Goal: Entertainment & Leisure: Consume media (video, audio)

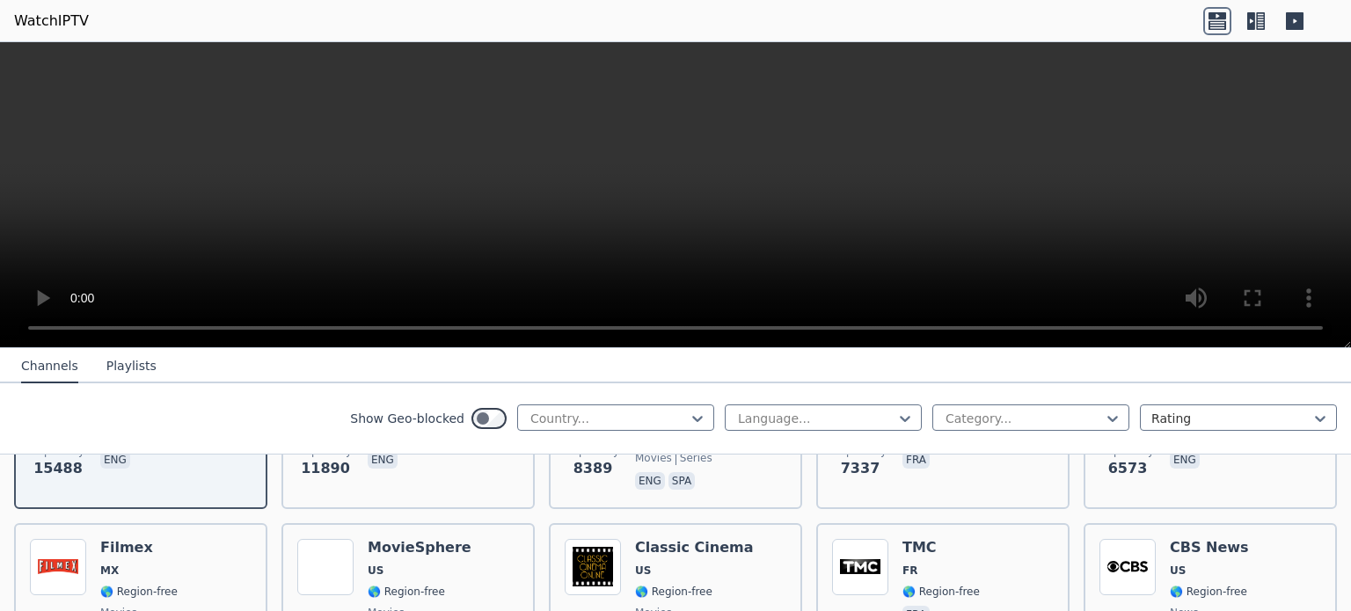
scroll to position [317, 0]
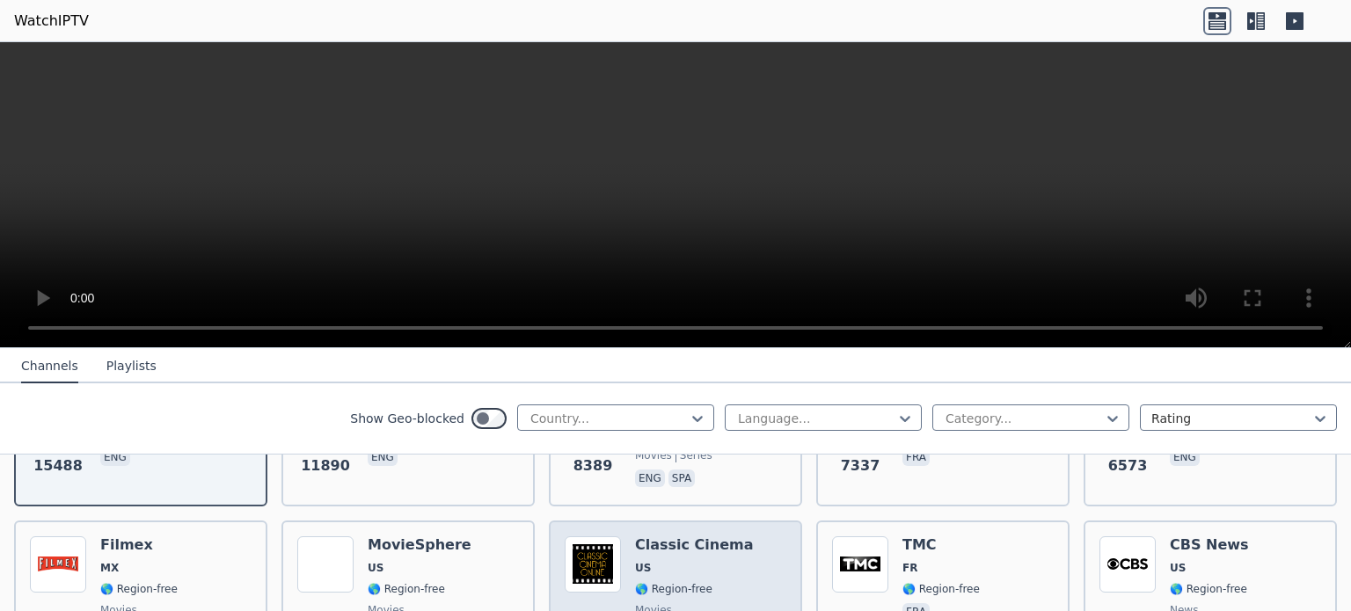
click at [658, 561] on span "US" at bounding box center [694, 568] width 119 height 14
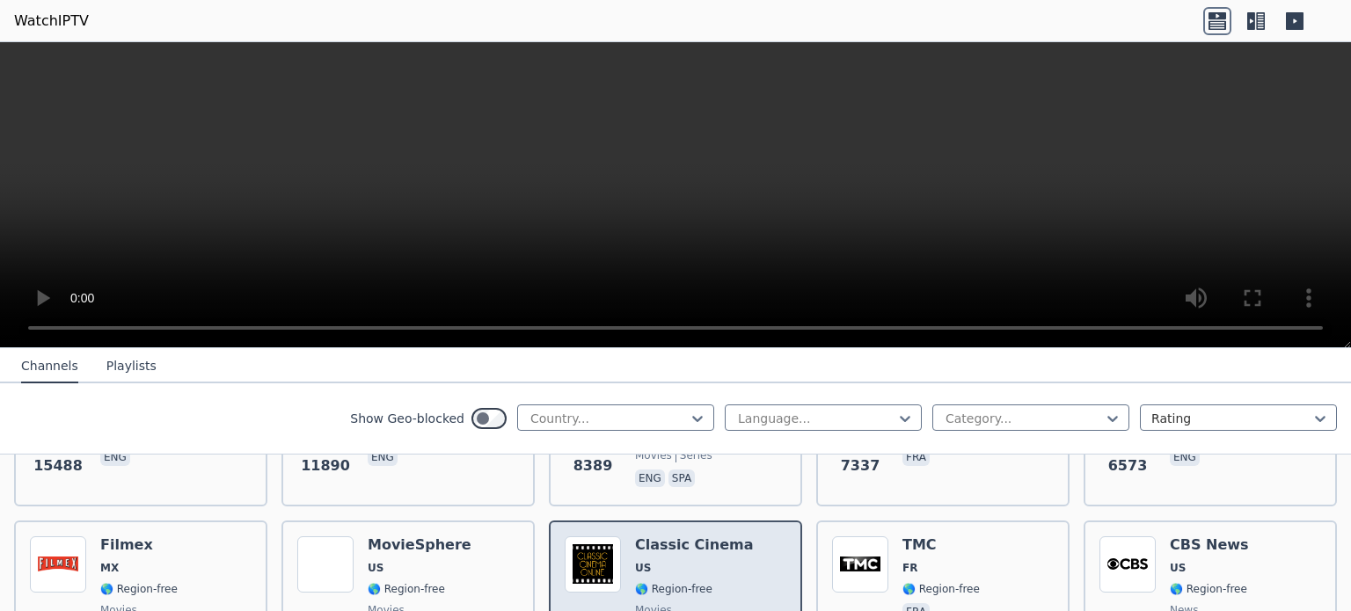
click at [658, 561] on span "US" at bounding box center [694, 568] width 119 height 14
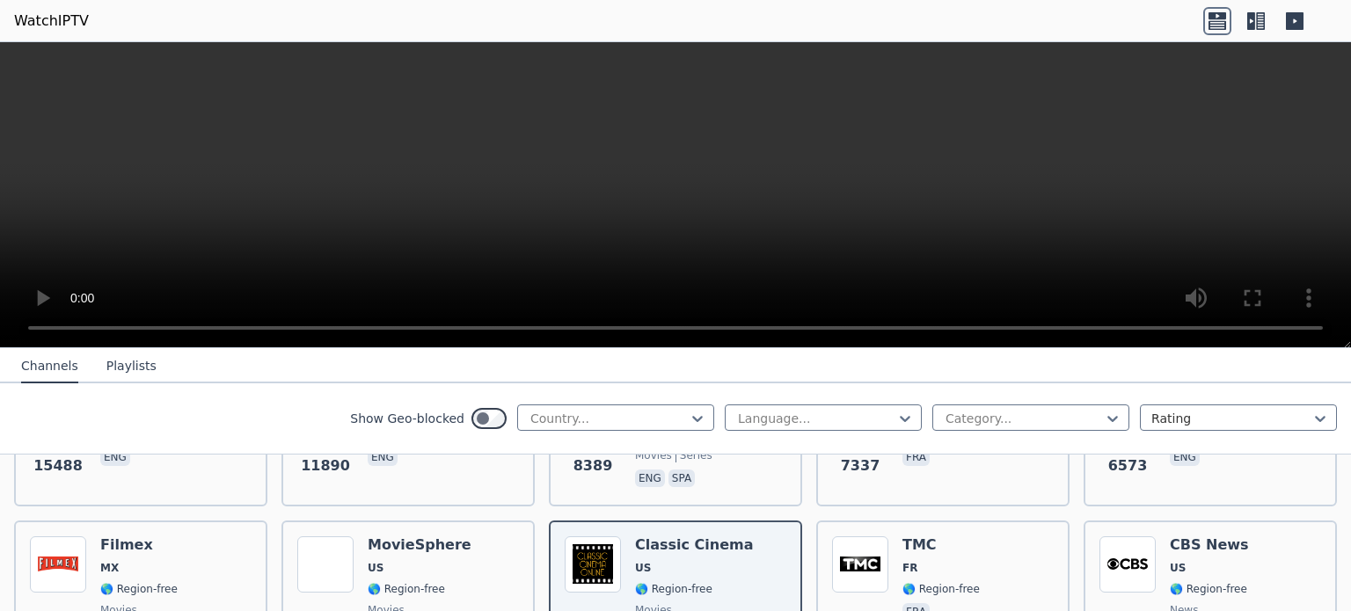
click at [1253, 17] on icon at bounding box center [1251, 21] width 8 height 18
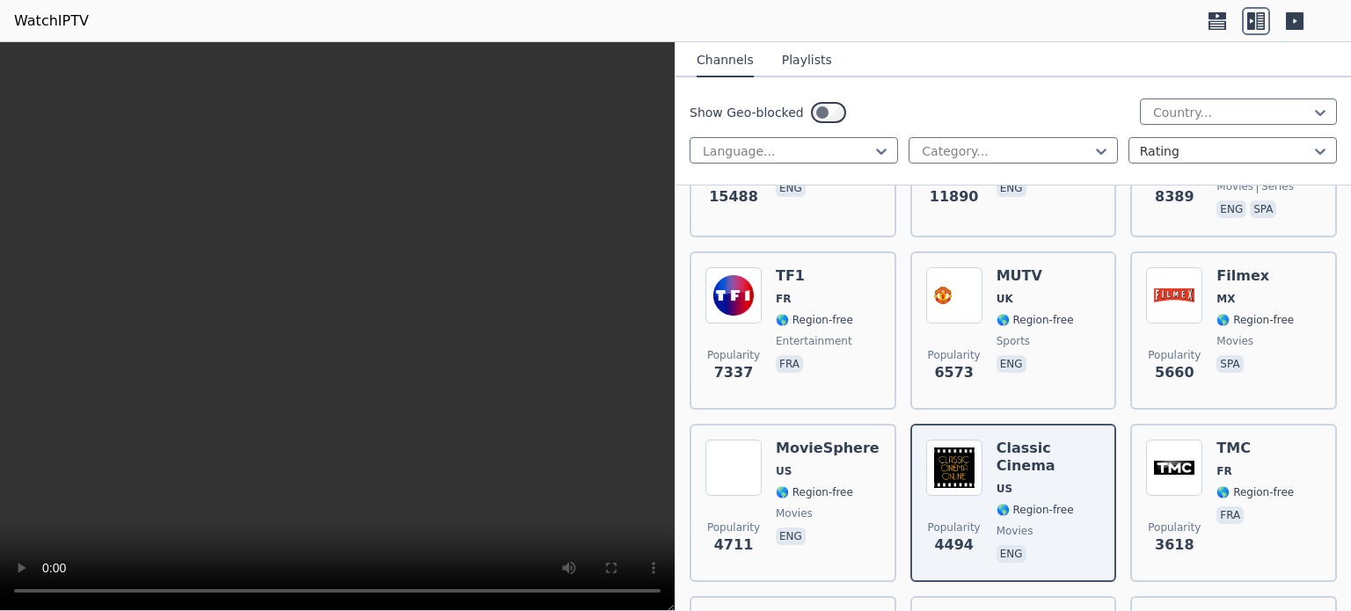
click at [534, 351] on video at bounding box center [337, 326] width 675 height 569
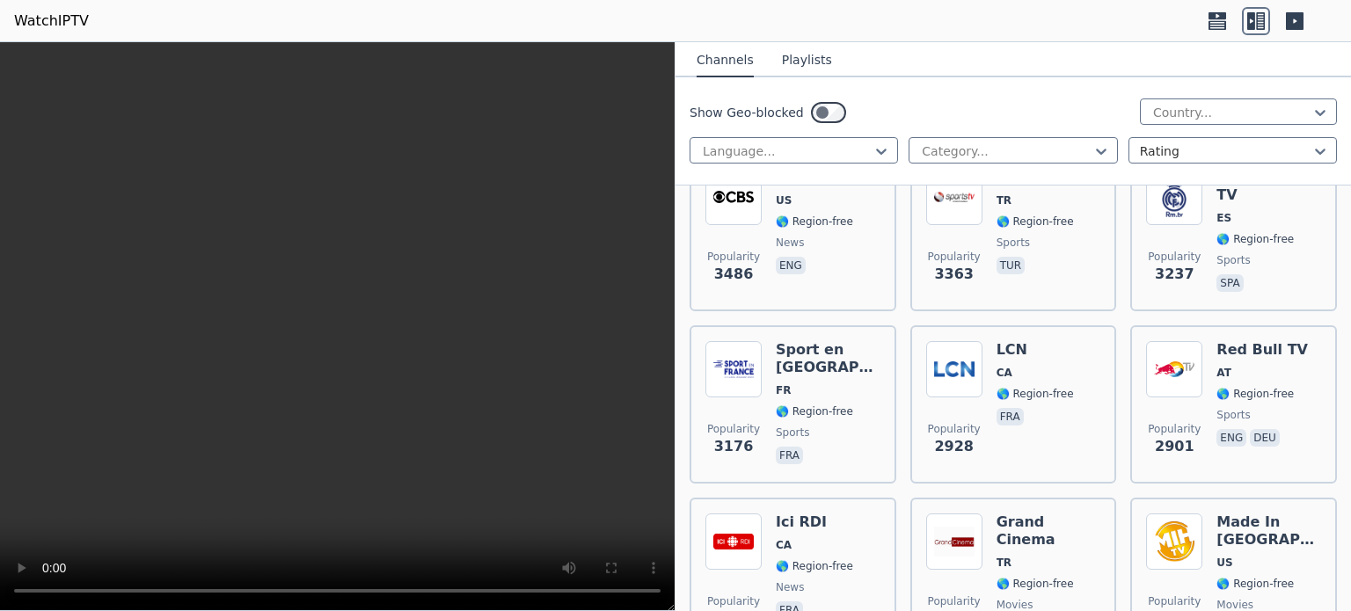
scroll to position [801, 0]
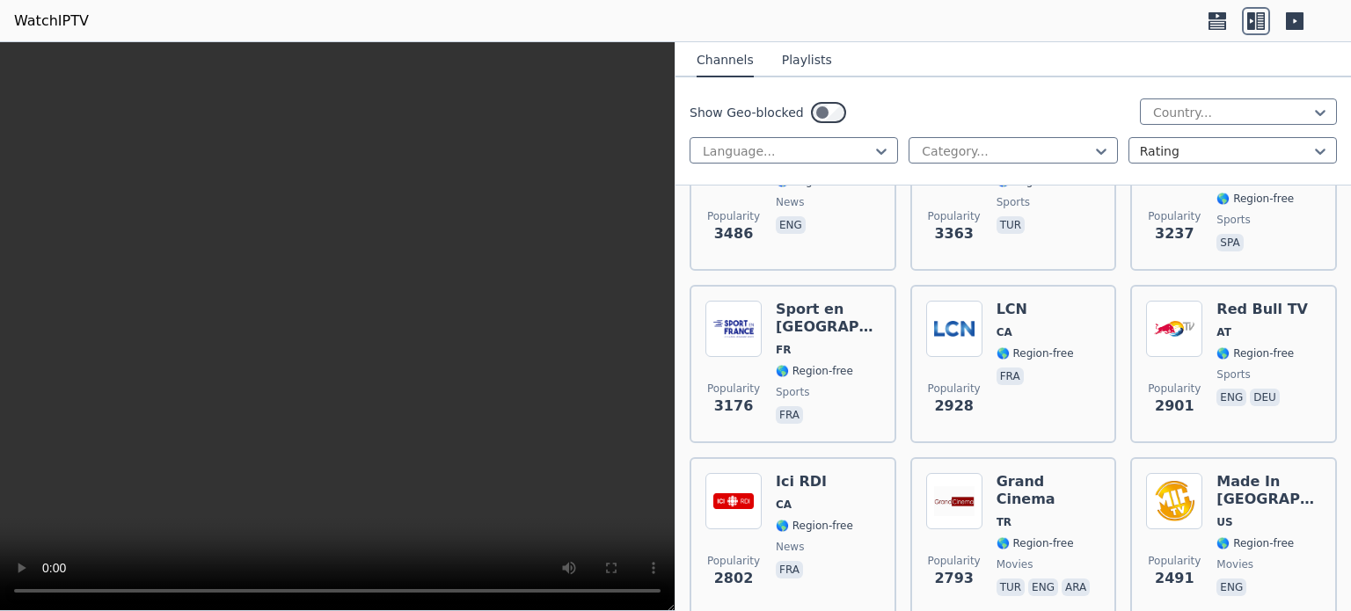
drag, startPoint x: 559, startPoint y: 0, endPoint x: 588, endPoint y: 280, distance: 281.1
click at [588, 280] on video at bounding box center [337, 326] width 675 height 569
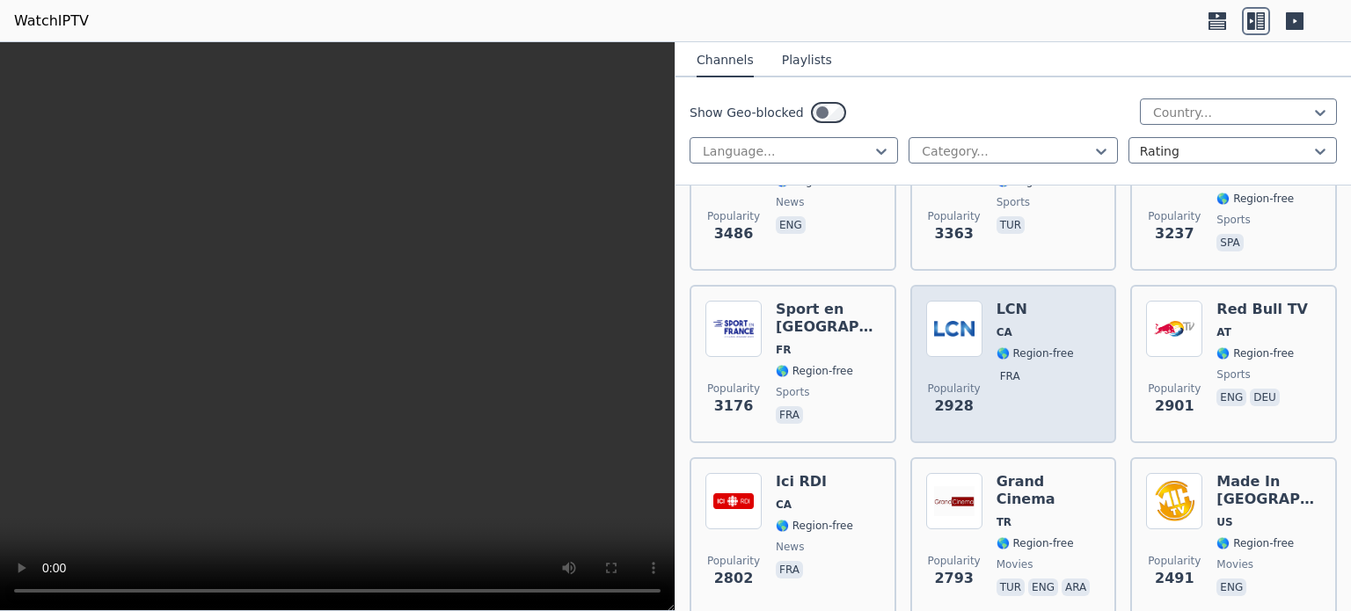
click at [1011, 347] on span "🌎 Region-free" at bounding box center [1035, 354] width 77 height 14
click at [1003, 301] on h6 "LCN" at bounding box center [1035, 310] width 77 height 18
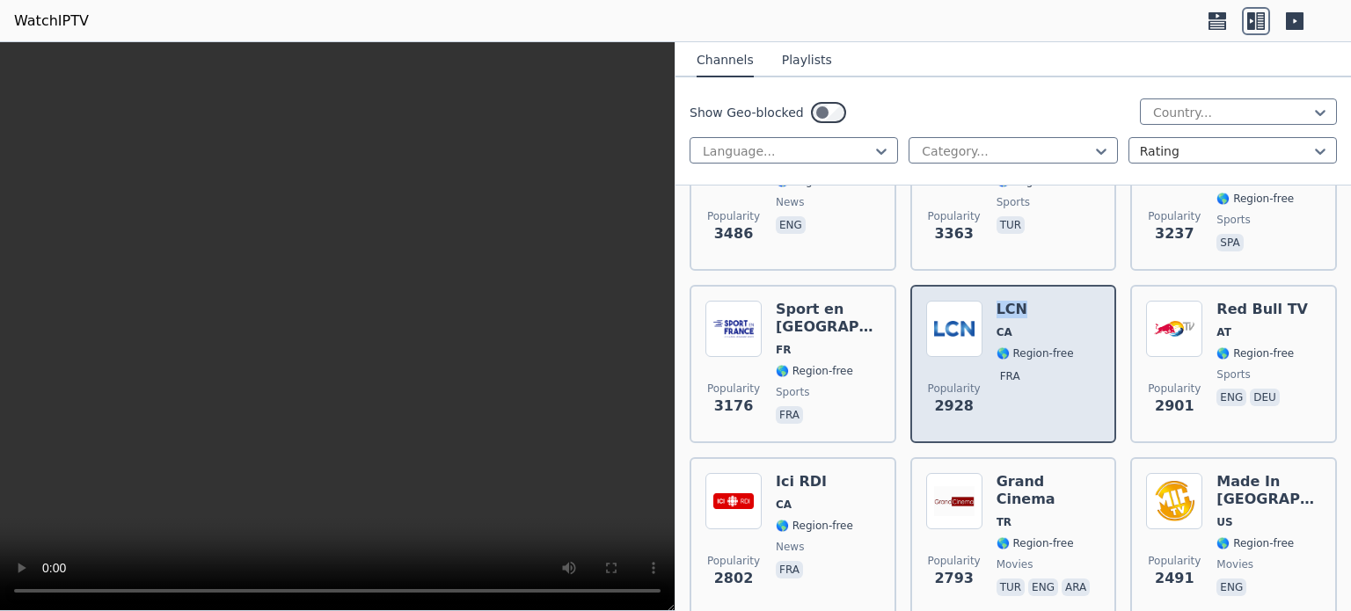
click at [1003, 301] on h6 "LCN" at bounding box center [1035, 310] width 77 height 18
click at [927, 318] on img at bounding box center [954, 329] width 56 height 56
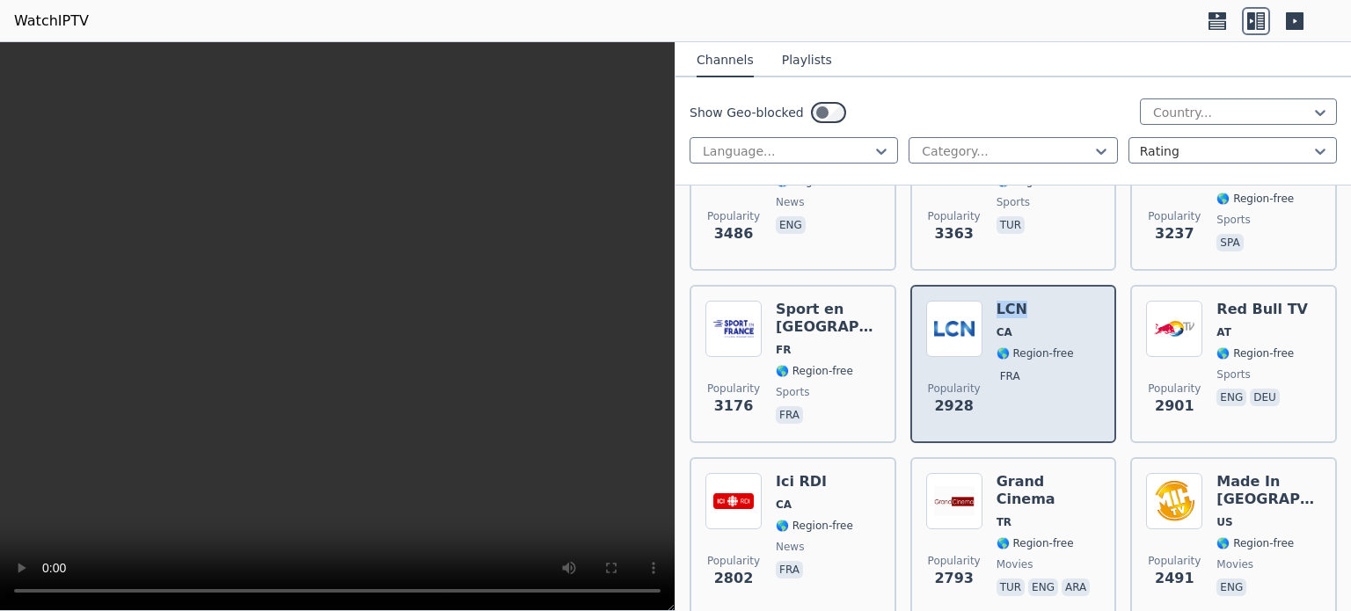
click at [927, 318] on img at bounding box center [954, 329] width 56 height 56
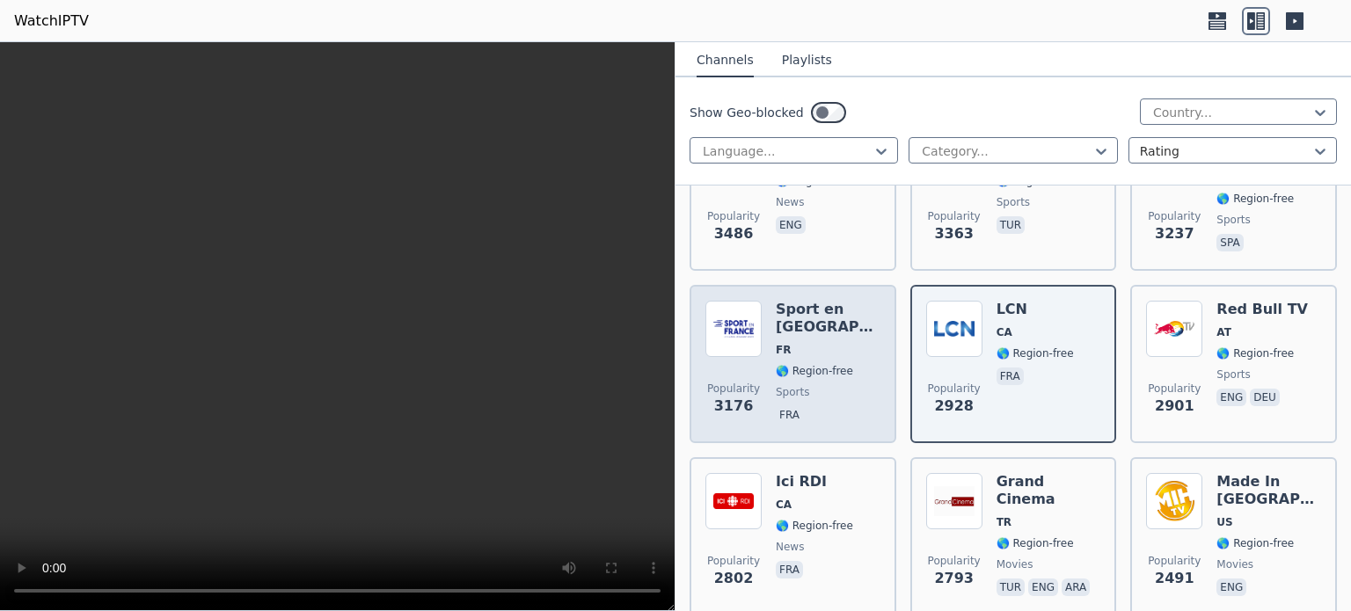
click at [767, 308] on div "Popularity 3176 Sport en [GEOGRAPHIC_DATA] FR 🌎 Region-free sports fra" at bounding box center [793, 364] width 175 height 127
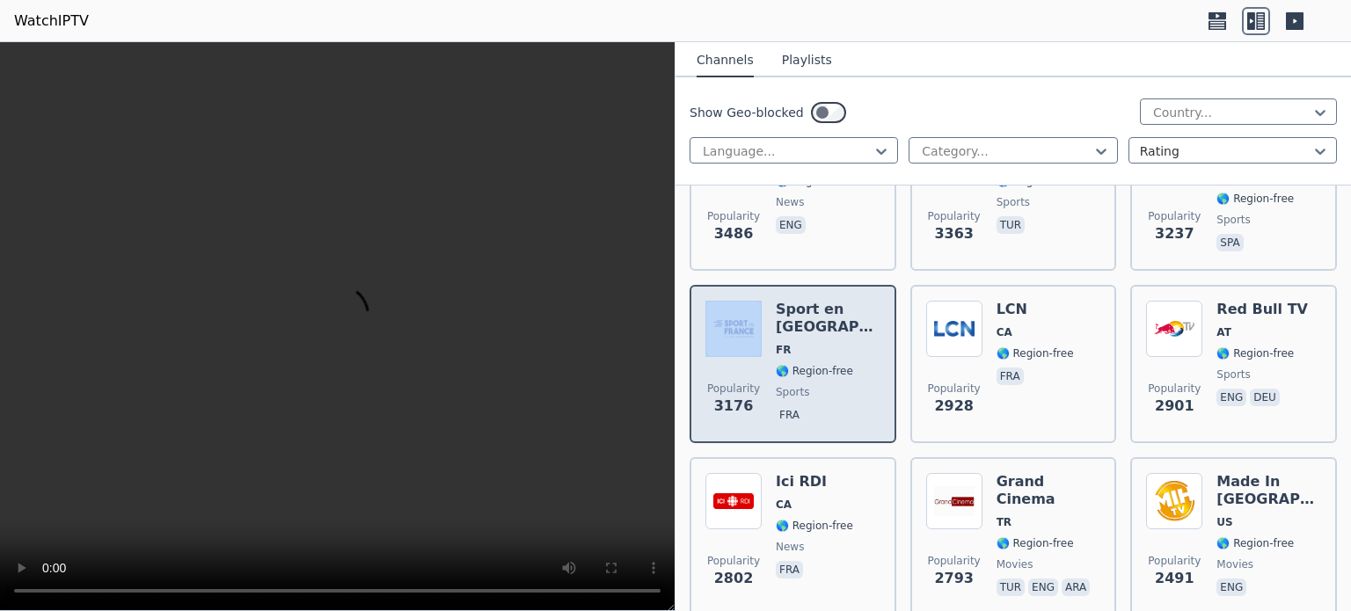
click at [767, 308] on div "Popularity 3176 Sport en [GEOGRAPHIC_DATA] FR 🌎 Region-free sports fra" at bounding box center [793, 364] width 175 height 127
click at [822, 301] on h6 "Sport en [GEOGRAPHIC_DATA]" at bounding box center [828, 318] width 105 height 35
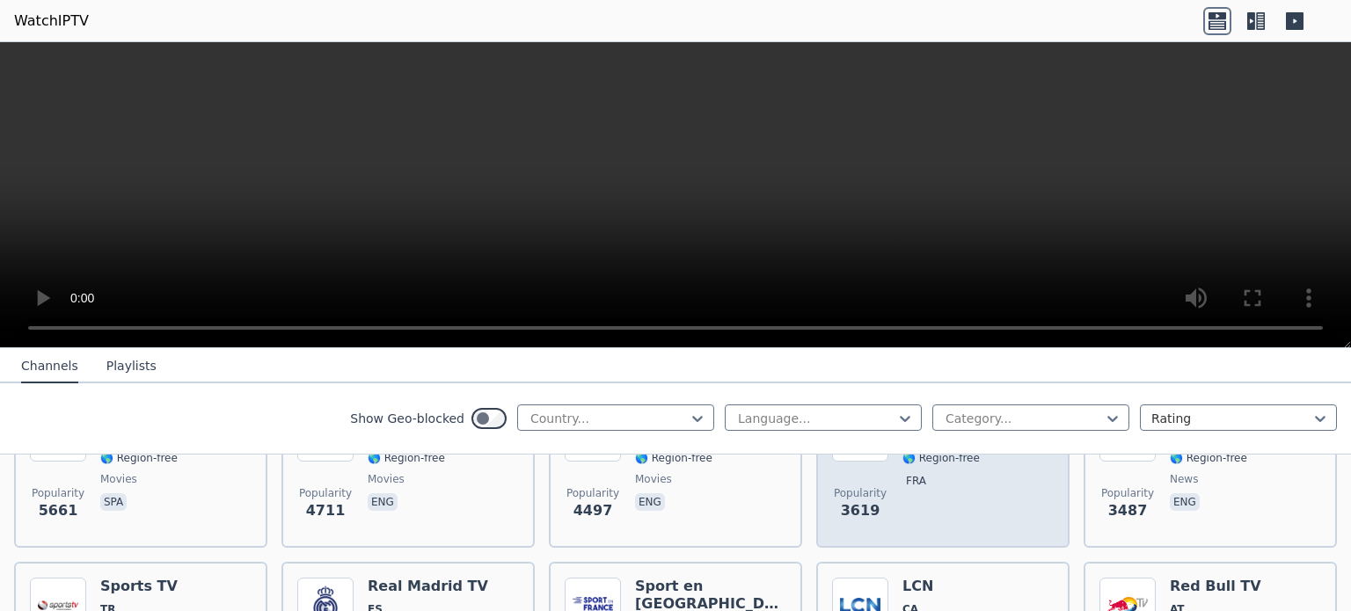
scroll to position [461, 0]
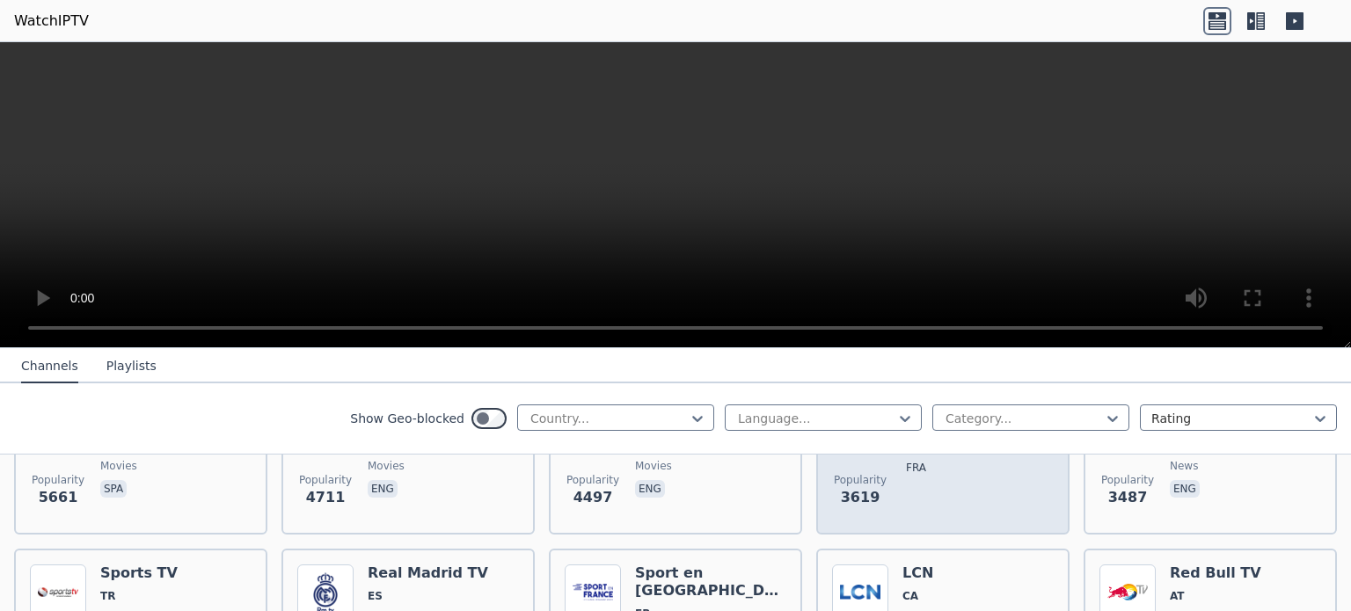
click at [937, 495] on div "TMC FR 🌎 Region-free fra" at bounding box center [941, 455] width 77 height 127
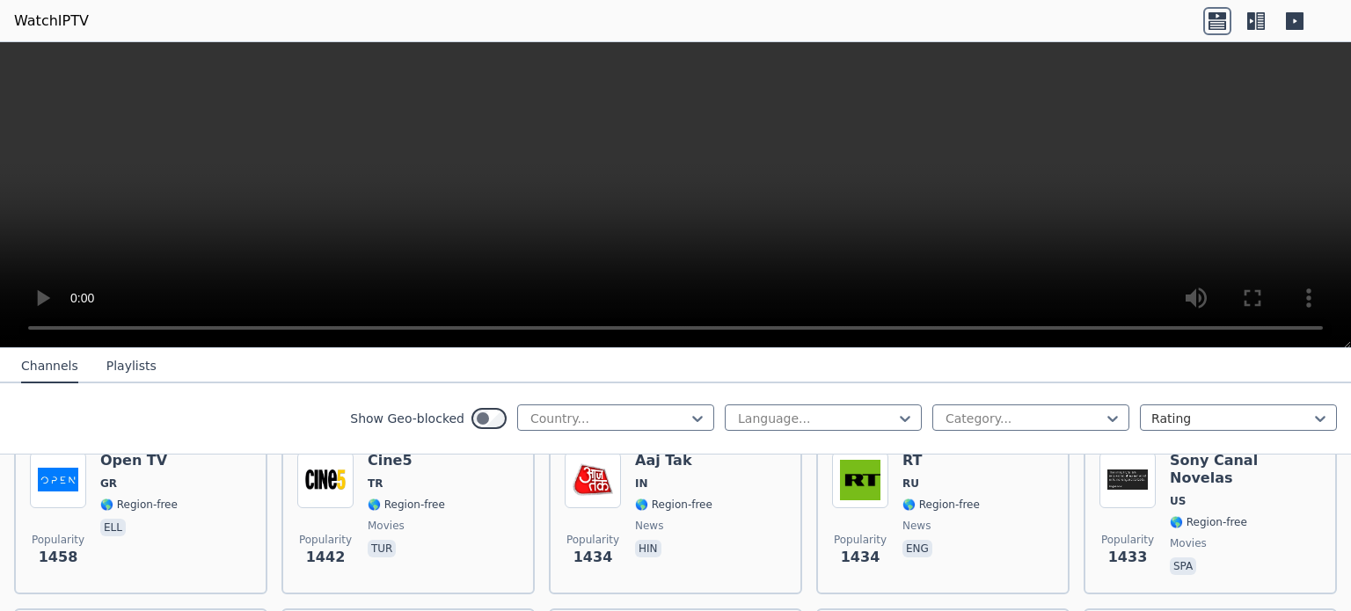
scroll to position [1615, 0]
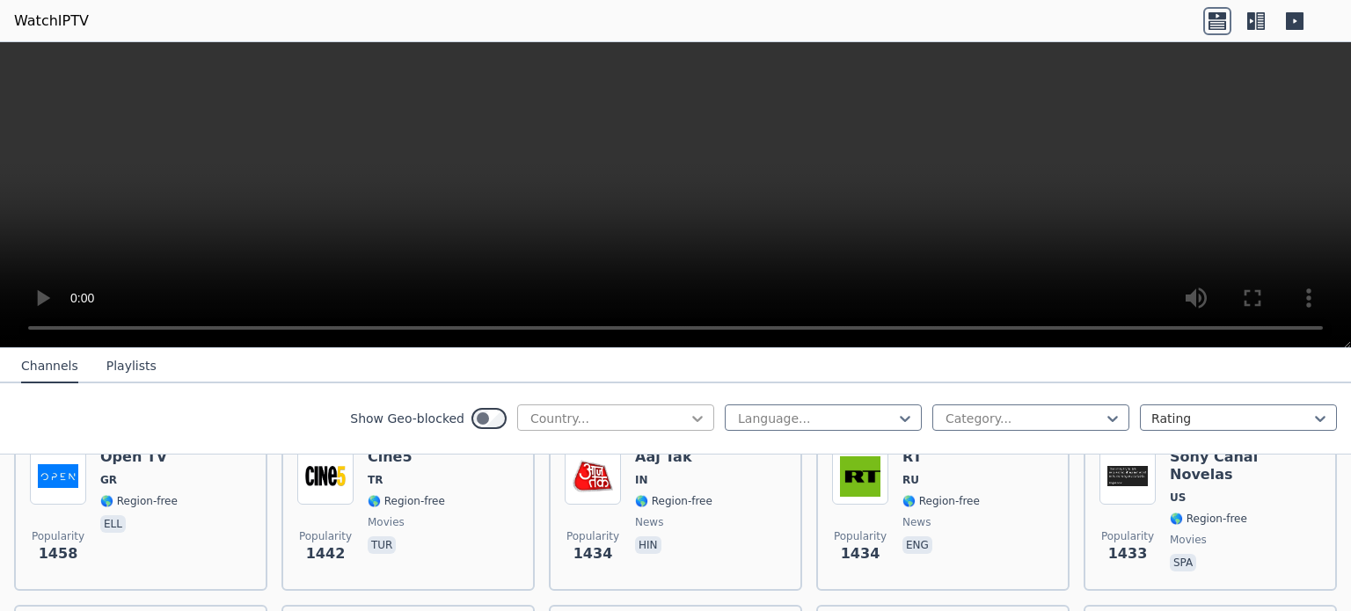
click at [692, 418] on icon at bounding box center [697, 419] width 11 height 6
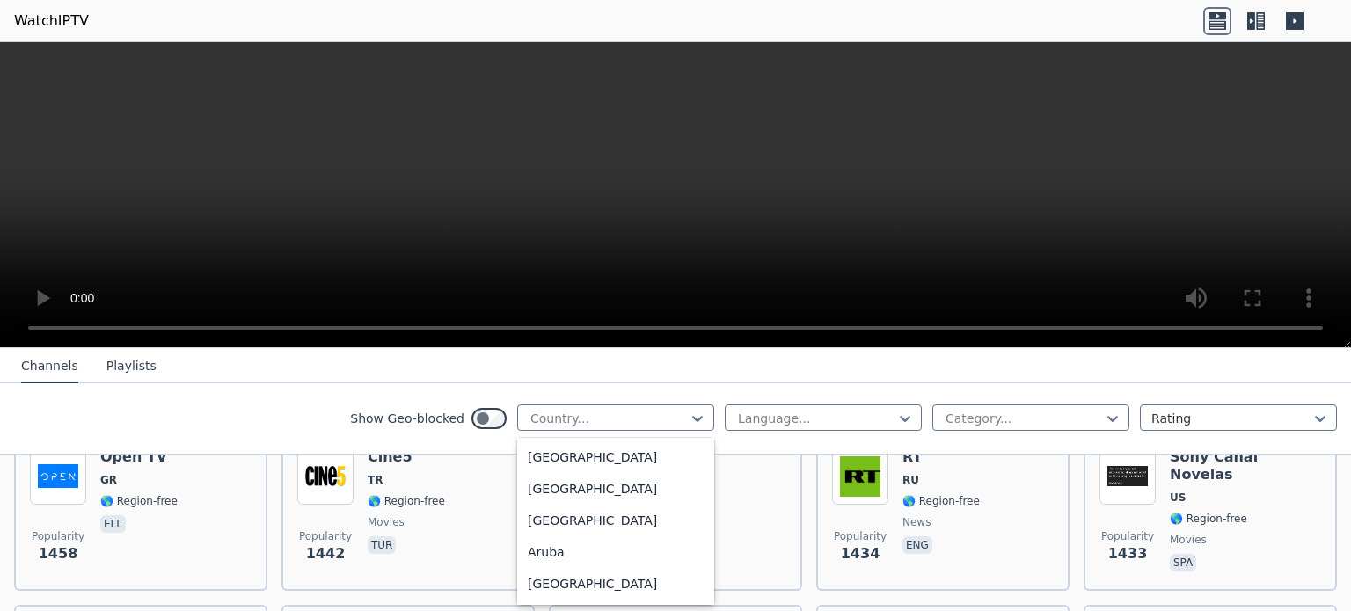
scroll to position [0, 0]
click at [562, 555] on div "Algeria" at bounding box center [615, 553] width 197 height 32
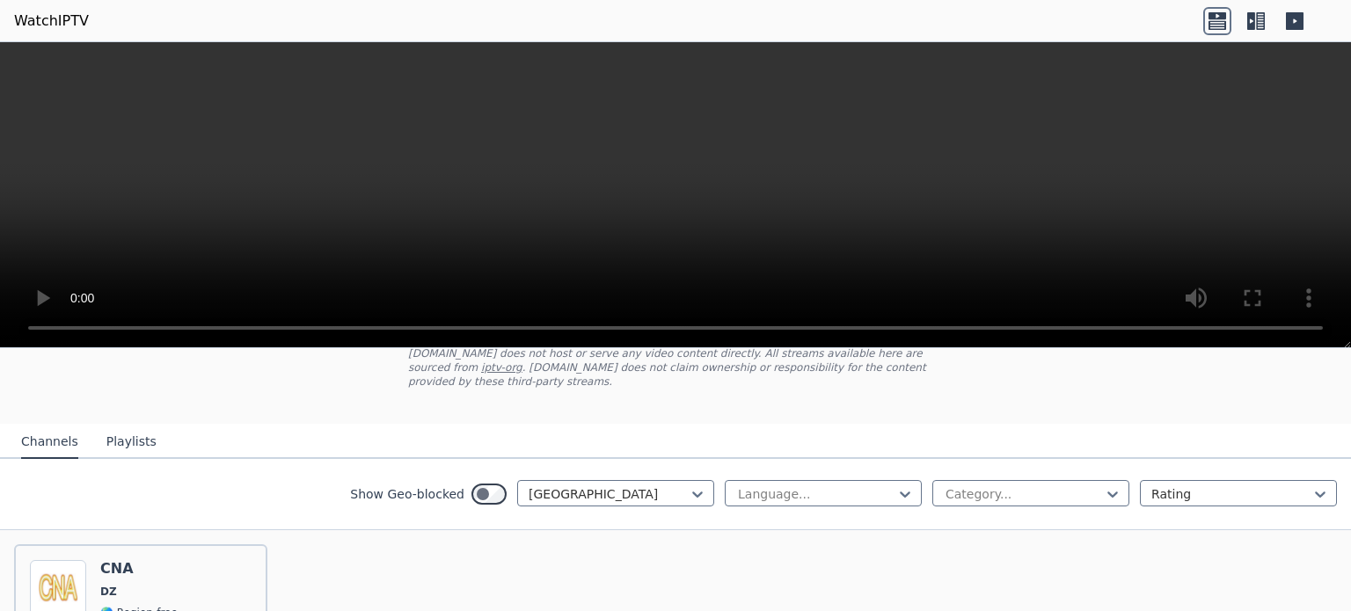
scroll to position [116, 0]
click at [689, 486] on icon at bounding box center [698, 495] width 18 height 18
click at [621, 559] on div "Egypt" at bounding box center [615, 548] width 197 height 32
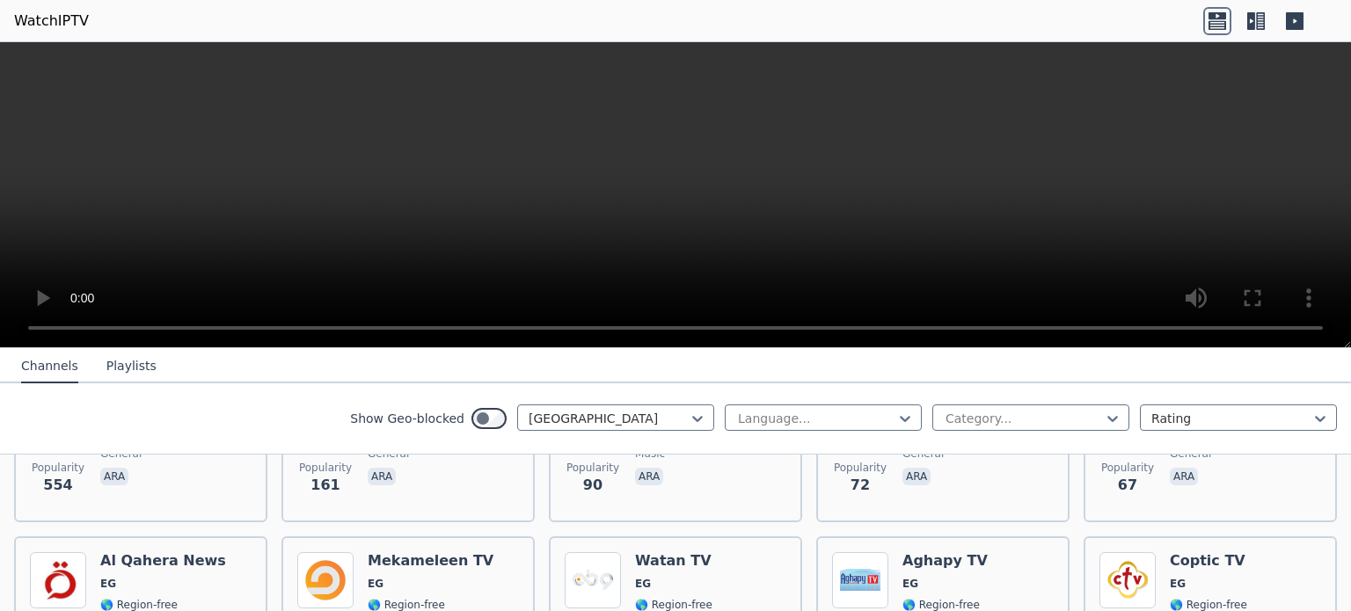
scroll to position [303, 0]
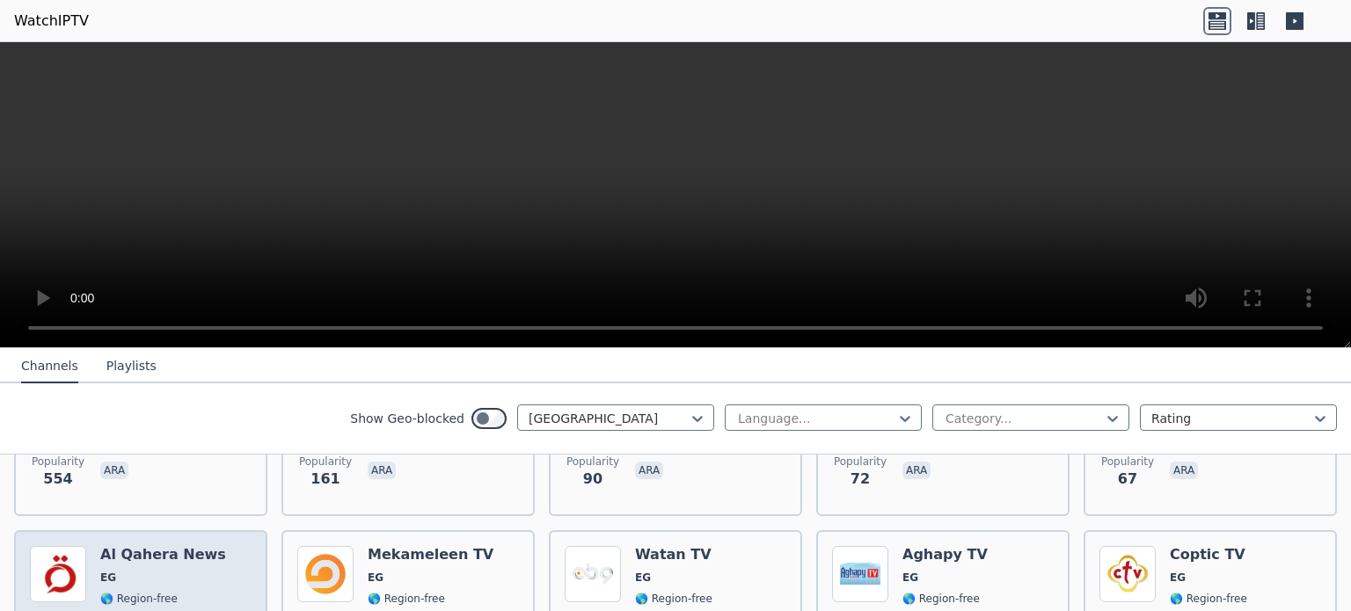
click at [123, 571] on span "EG" at bounding box center [163, 578] width 126 height 14
click at [158, 571] on span "EG" at bounding box center [163, 578] width 126 height 14
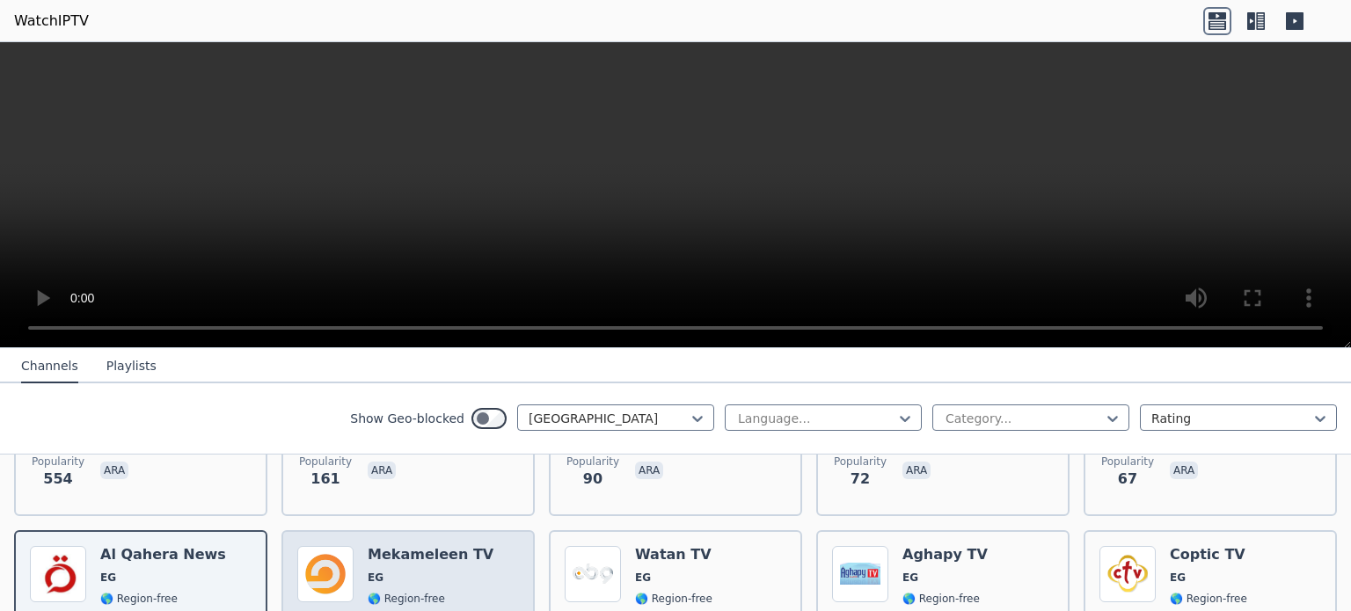
click at [411, 571] on span "EG" at bounding box center [431, 578] width 126 height 14
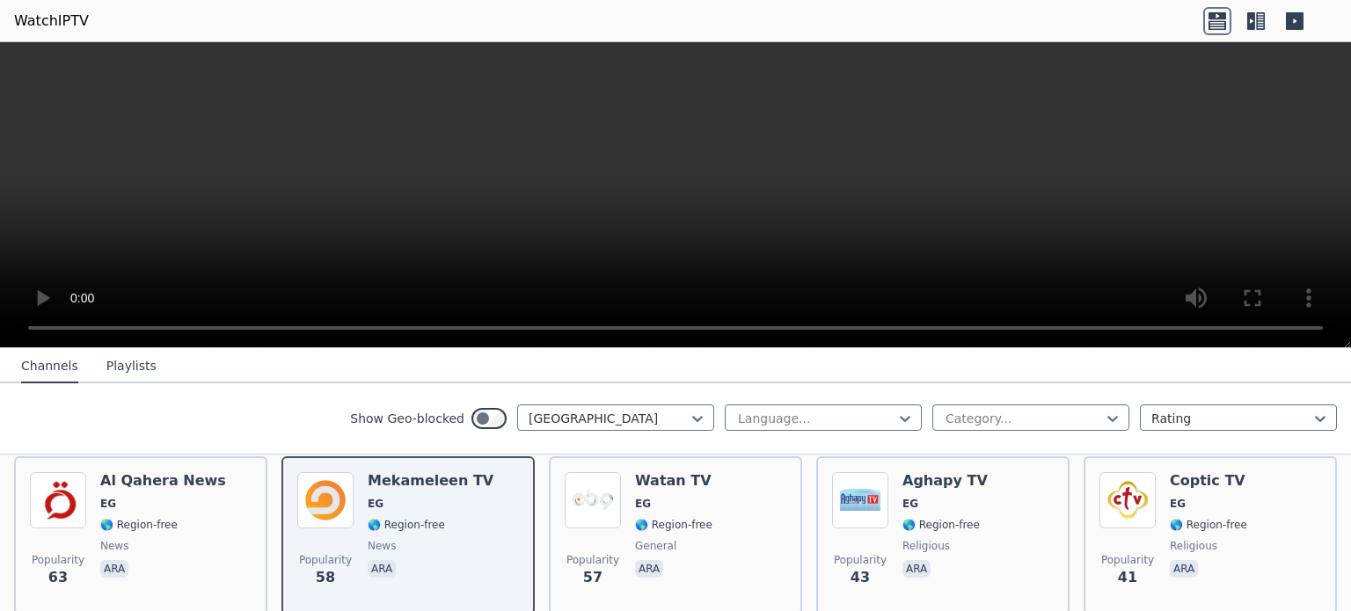
scroll to position [391, 0]
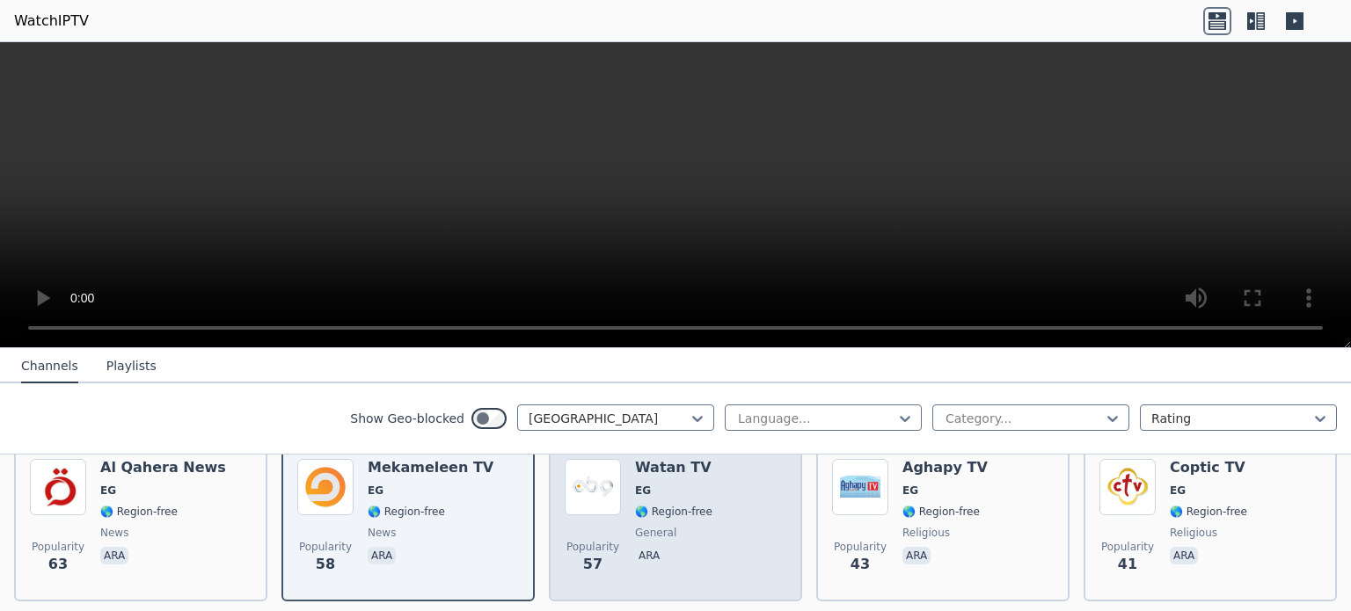
click at [687, 526] on span "general" at bounding box center [673, 533] width 77 height 14
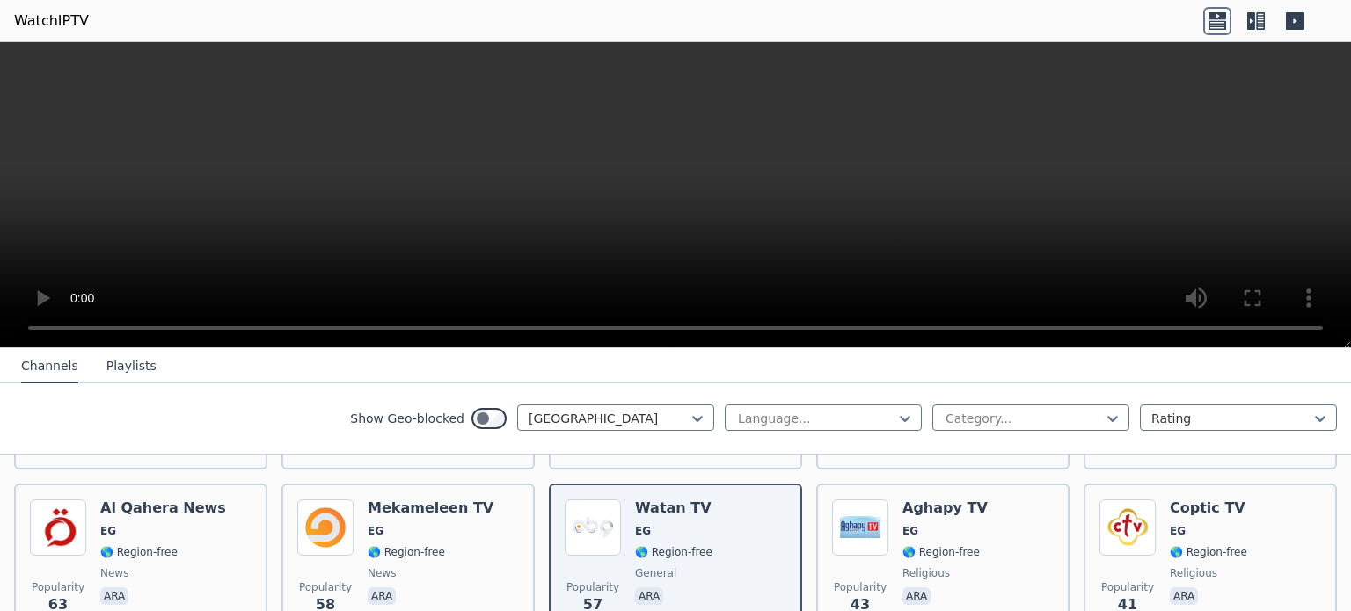
scroll to position [362, 0]
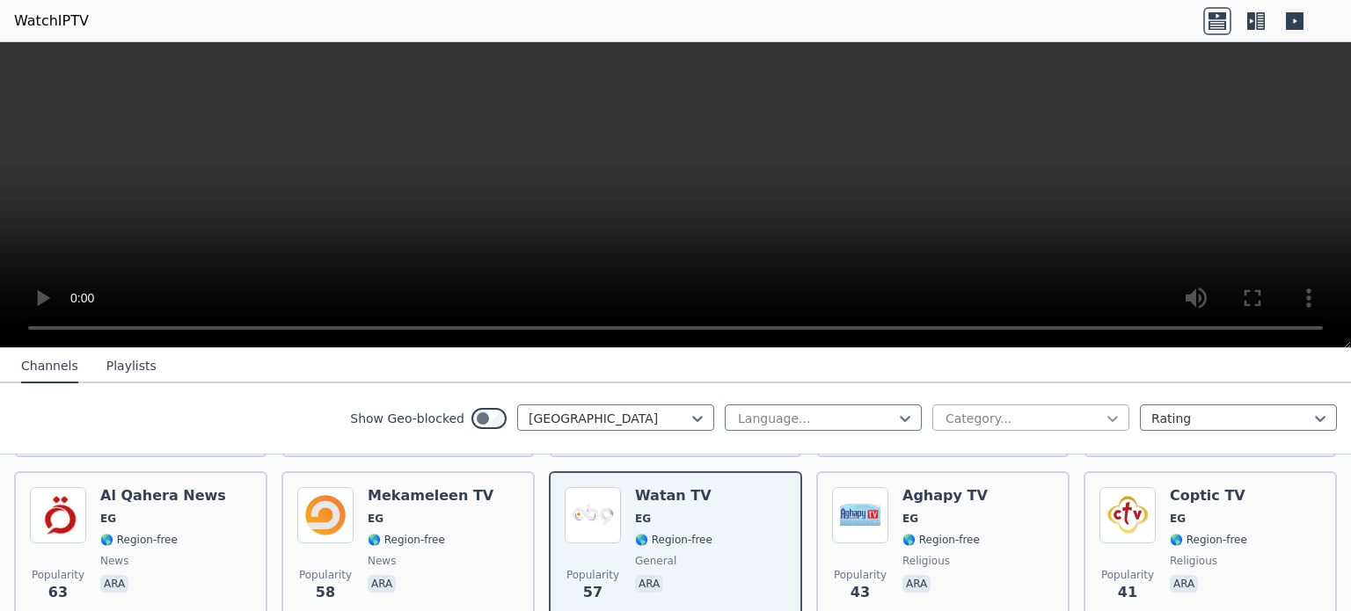
click at [1104, 411] on icon at bounding box center [1113, 419] width 18 height 18
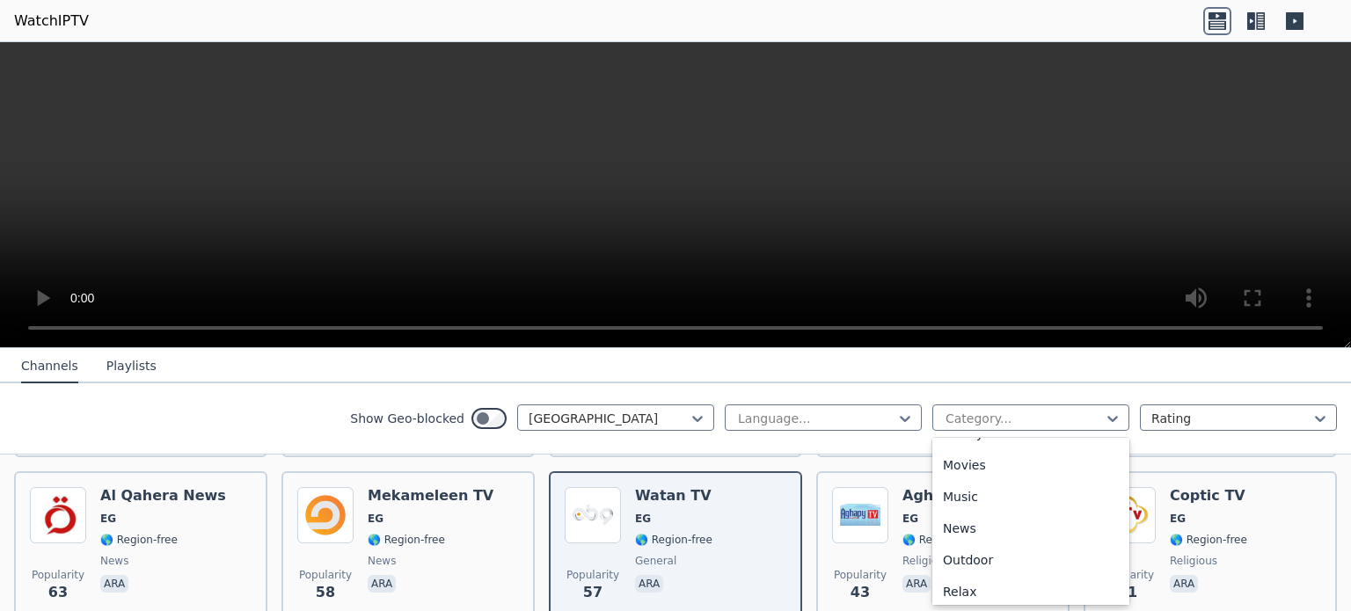
scroll to position [476, 0]
click at [1002, 460] on div "Movies" at bounding box center [1030, 457] width 197 height 32
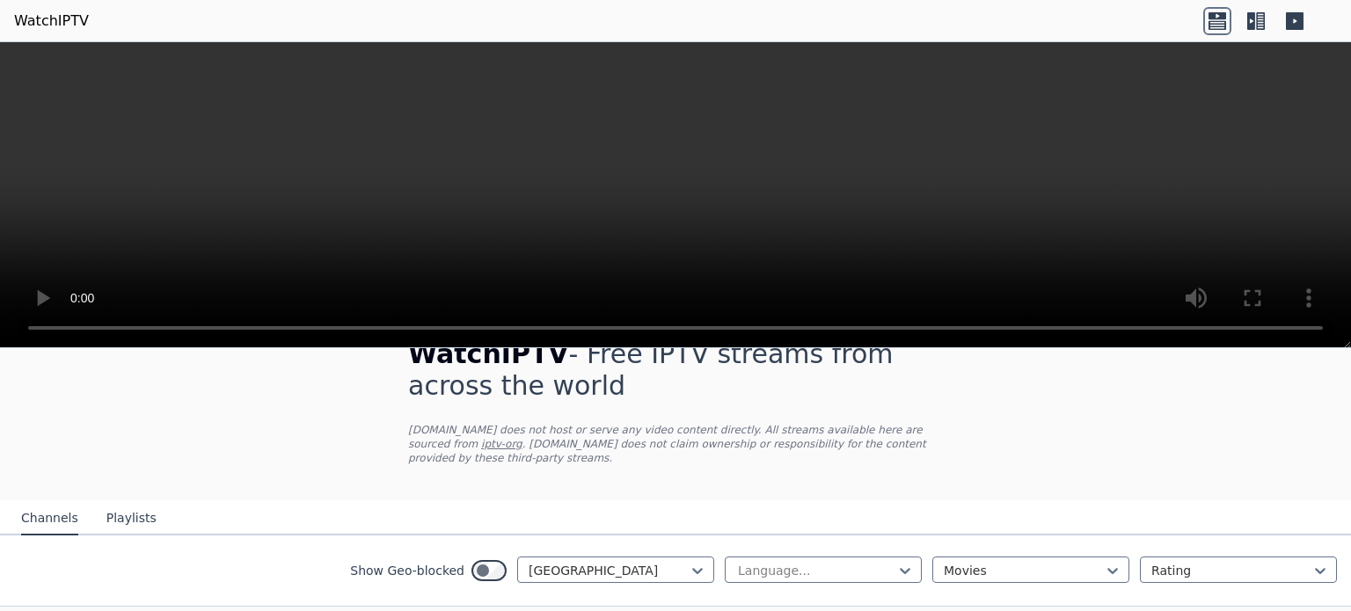
scroll to position [42, 0]
click at [689, 560] on icon at bounding box center [698, 569] width 18 height 18
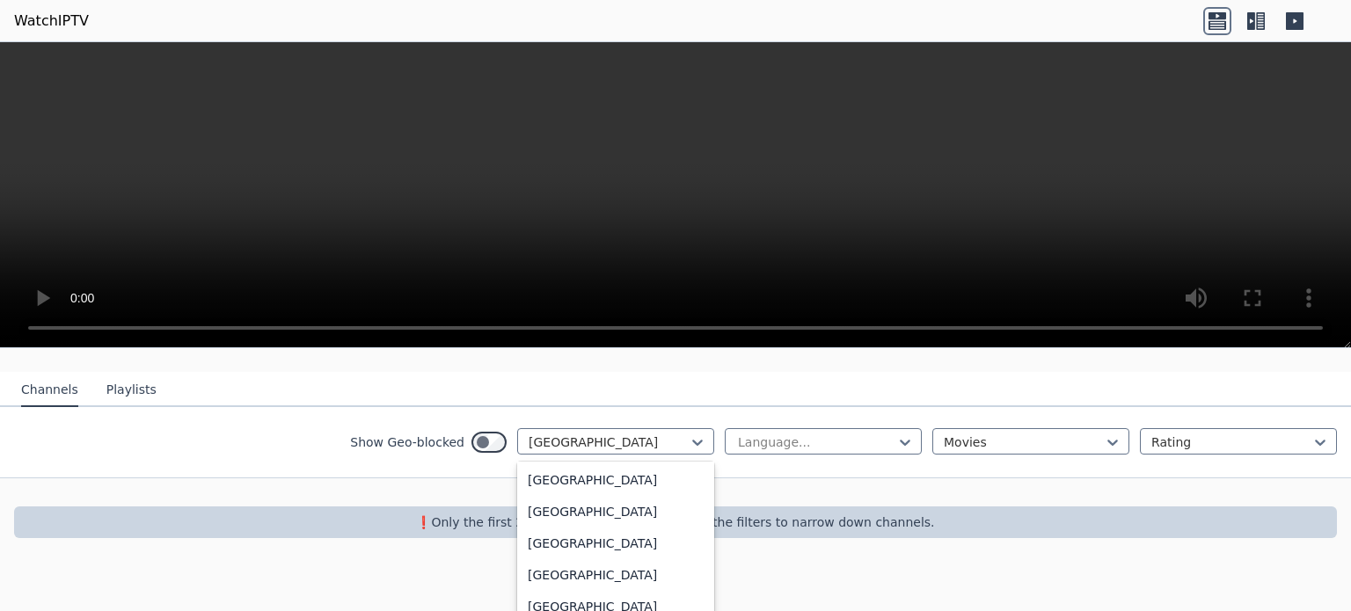
scroll to position [2109, 0]
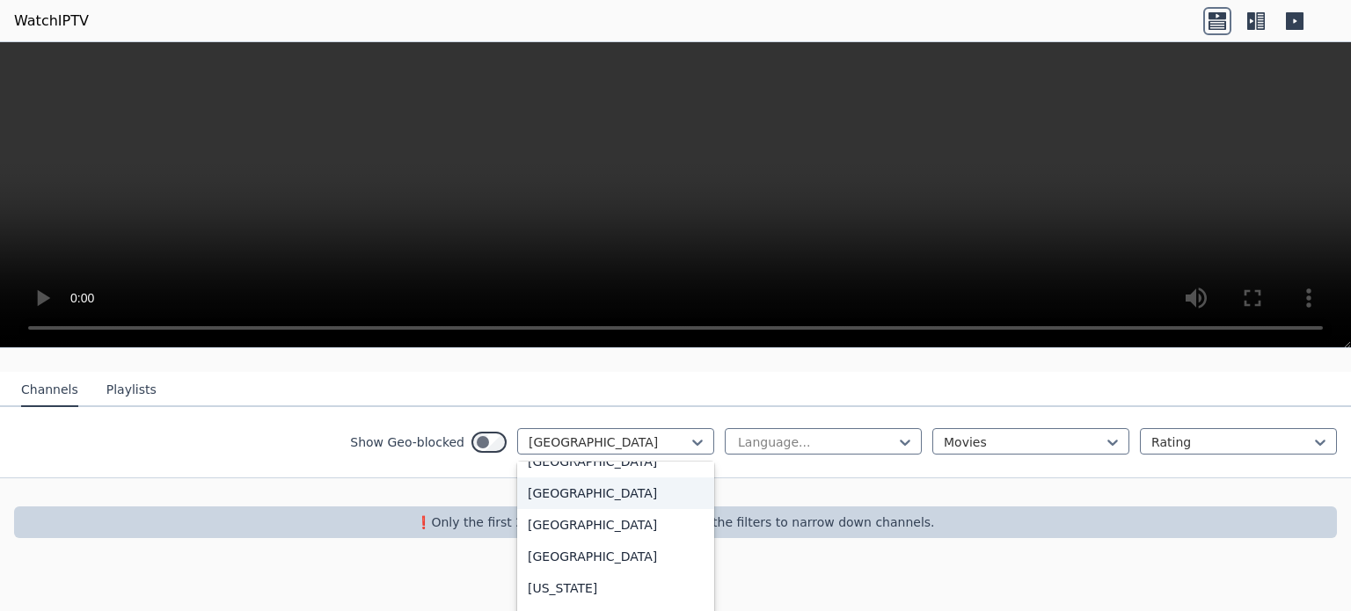
click at [632, 497] on div "French Polynesia" at bounding box center [615, 494] width 197 height 32
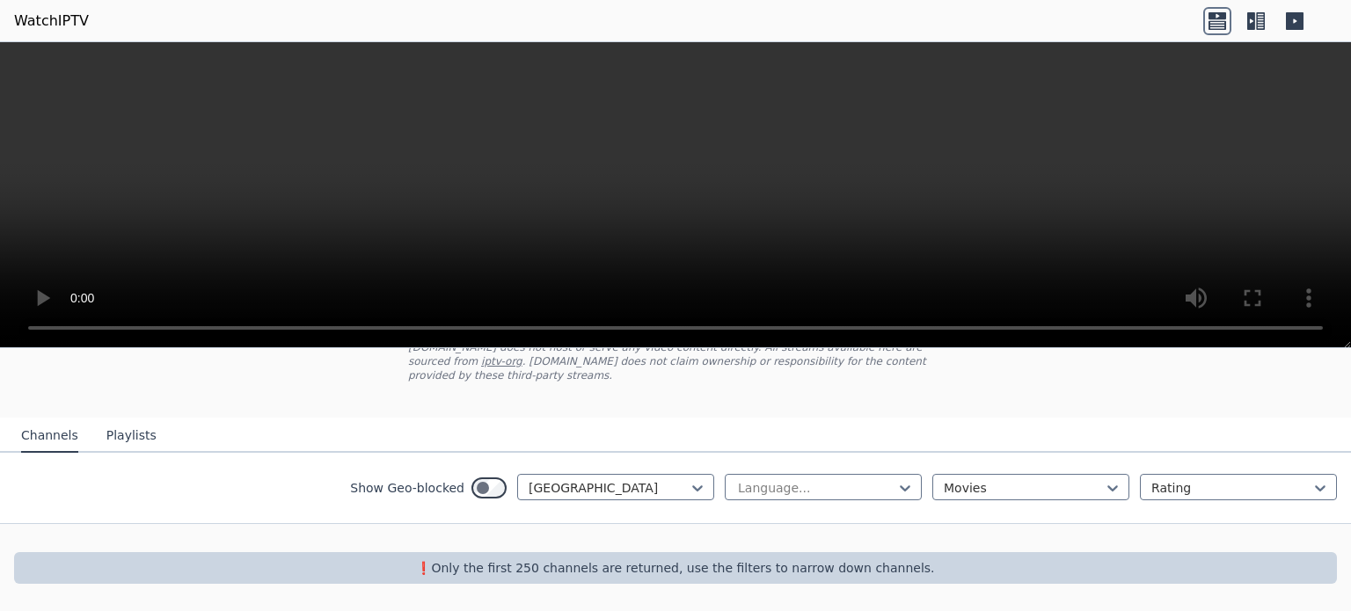
scroll to position [107, 0]
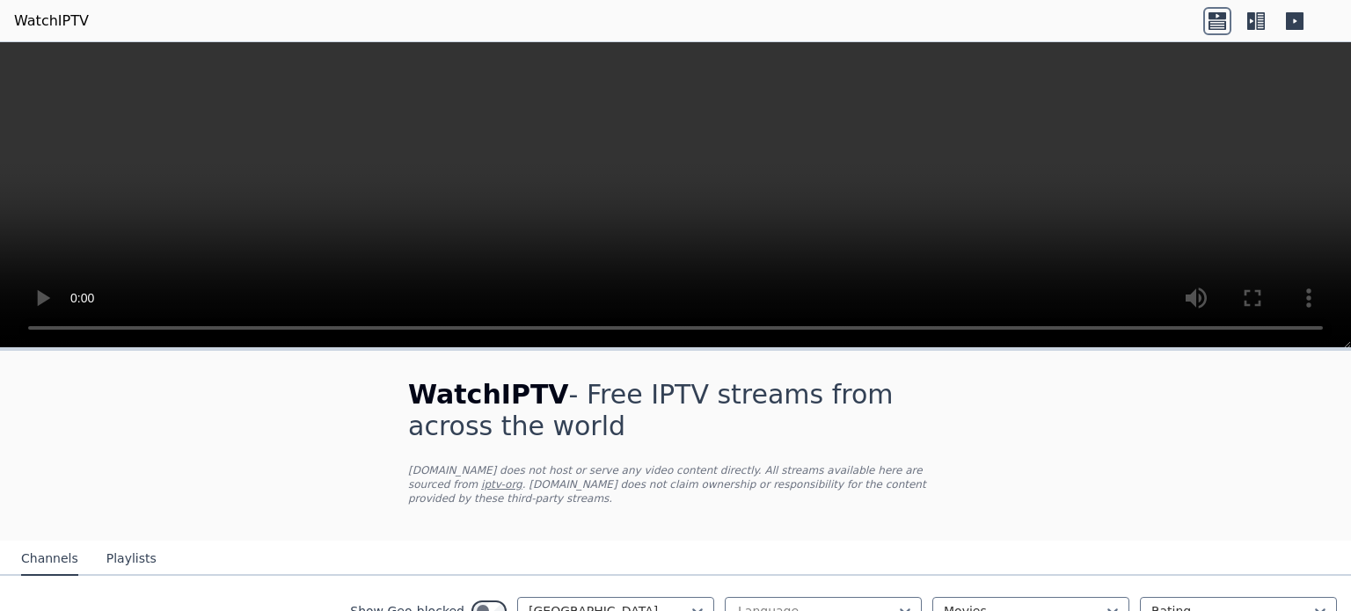
scroll to position [107, 0]
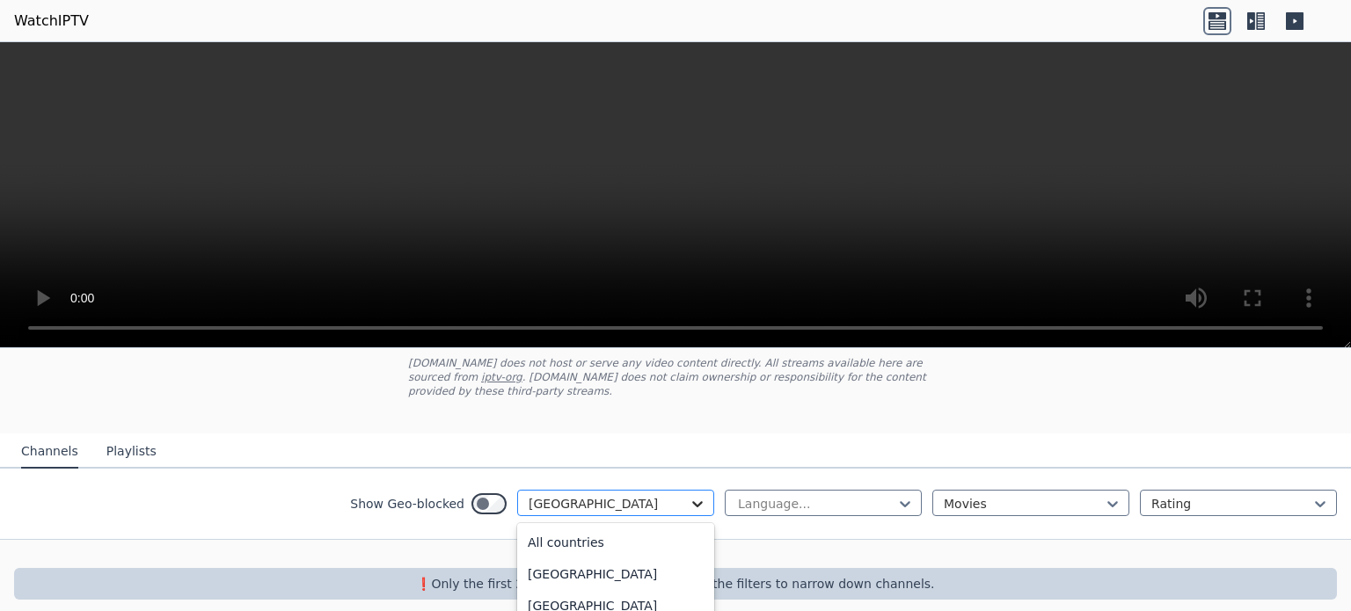
click at [689, 495] on icon at bounding box center [698, 504] width 18 height 18
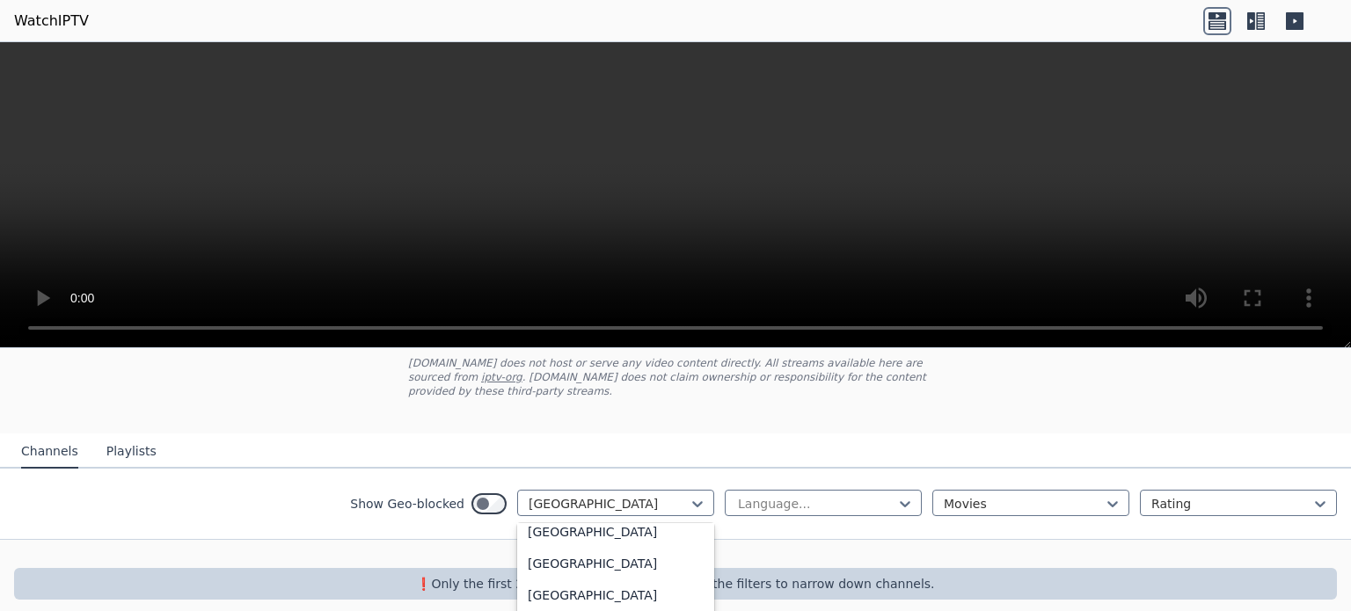
scroll to position [0, 0]
click at [562, 527] on div "All countries" at bounding box center [615, 543] width 197 height 32
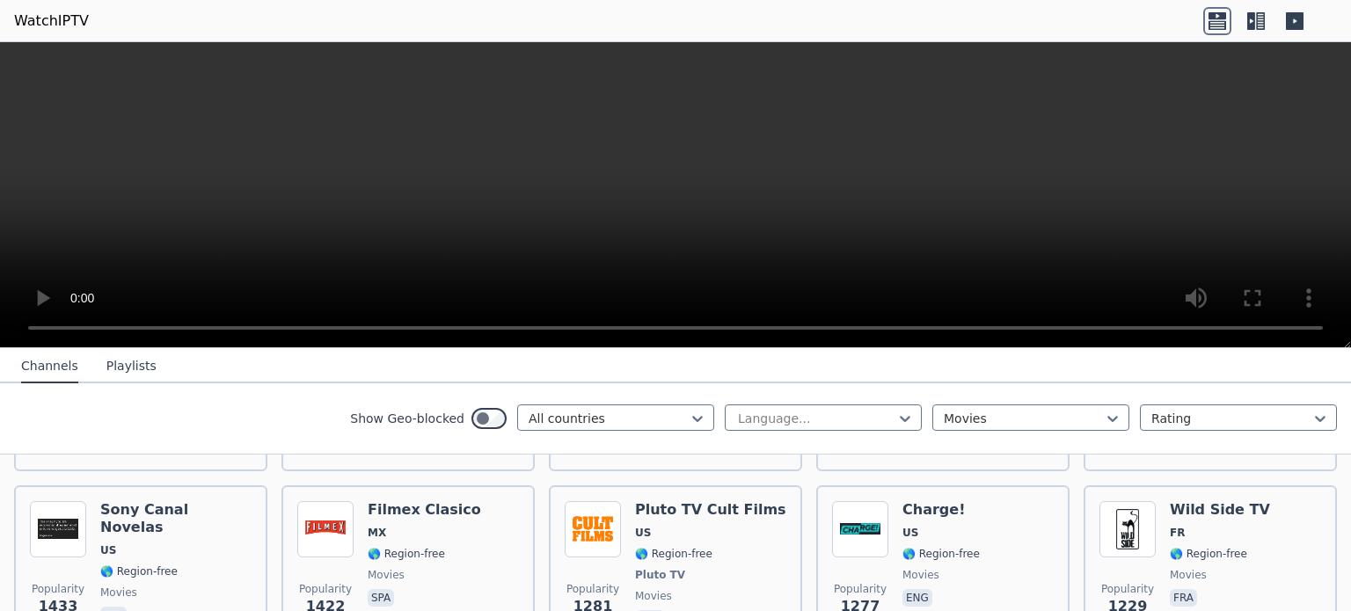
scroll to position [546, 0]
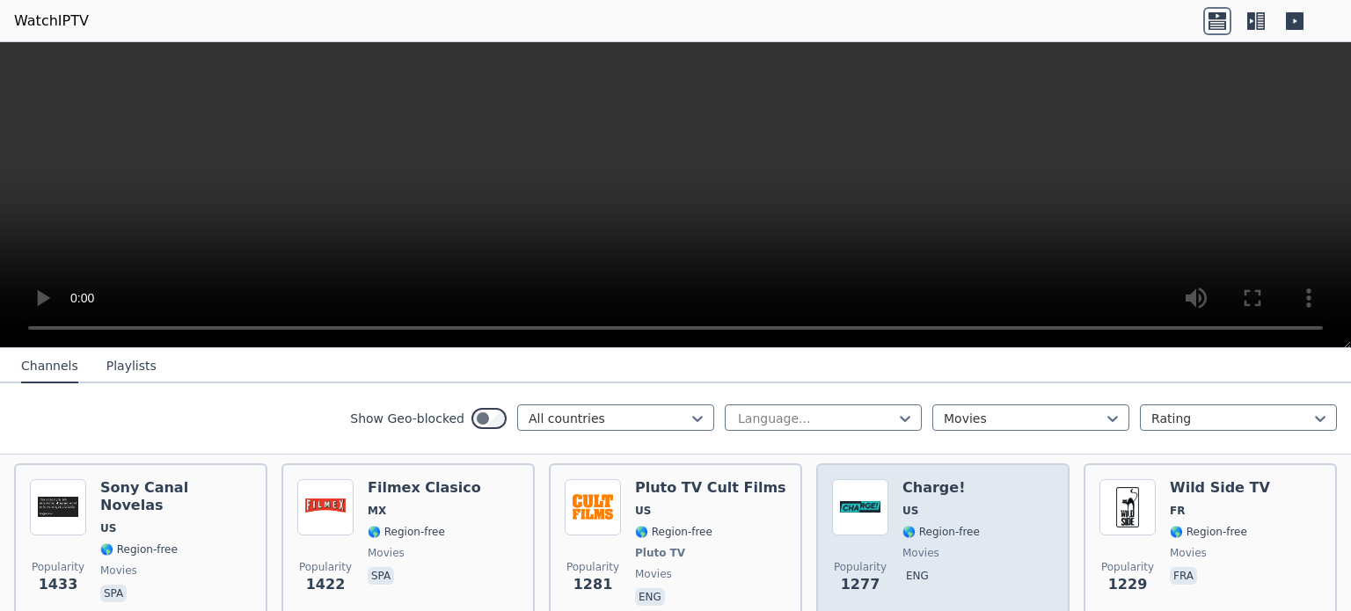
click at [931, 501] on div "Charge! US 🌎 Region-free movies eng" at bounding box center [941, 544] width 77 height 130
click at [939, 545] on div "Charge! US 🌎 Region-free movies eng" at bounding box center [941, 544] width 77 height 130
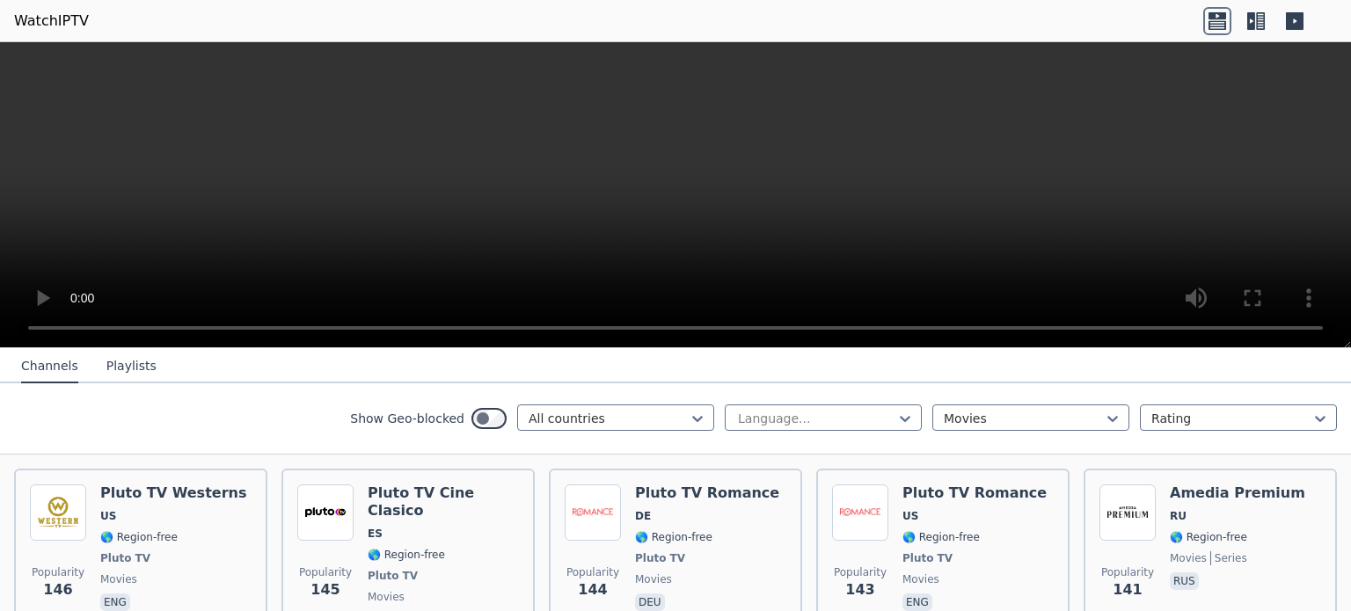
scroll to position [3760, 0]
click at [1254, 24] on icon at bounding box center [1251, 21] width 8 height 18
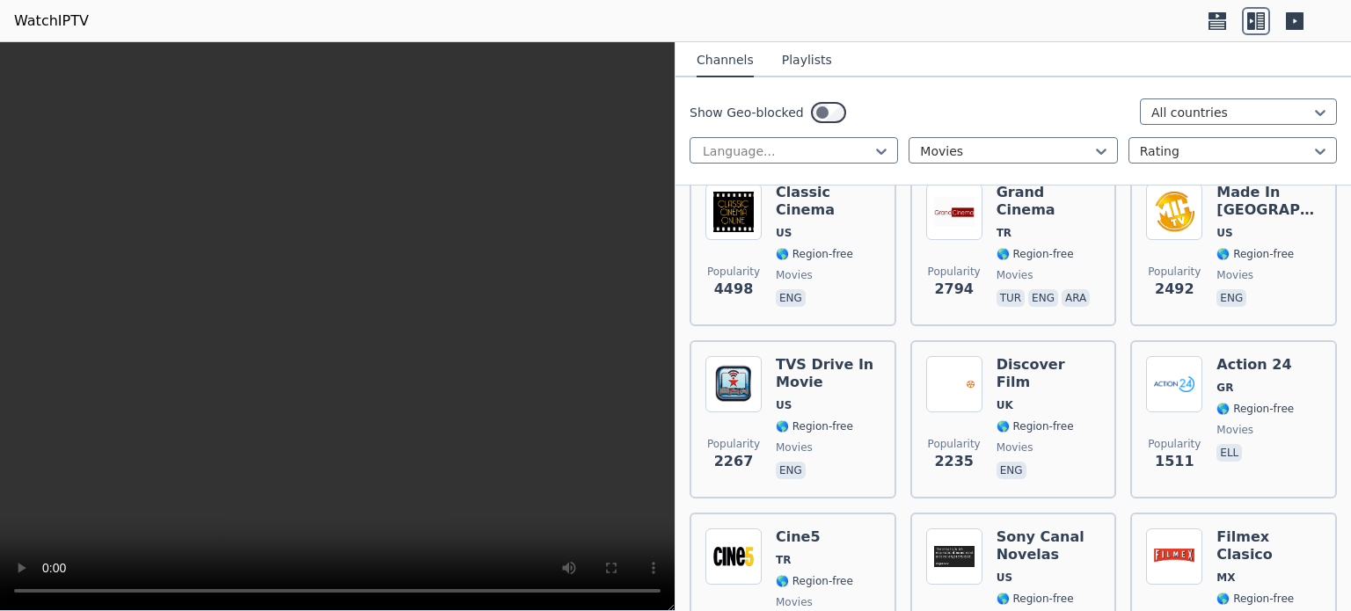
scroll to position [0, 0]
